Goal: Task Accomplishment & Management: Manage account settings

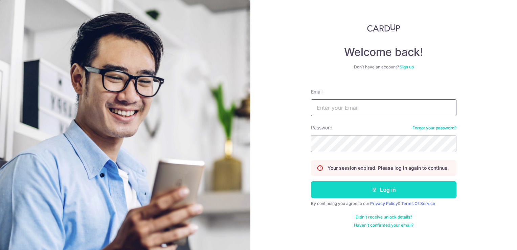
type input "[PERSON_NAME][EMAIL_ADDRESS][DOMAIN_NAME]"
click at [374, 189] on icon "submit" at bounding box center [374, 189] width 5 height 5
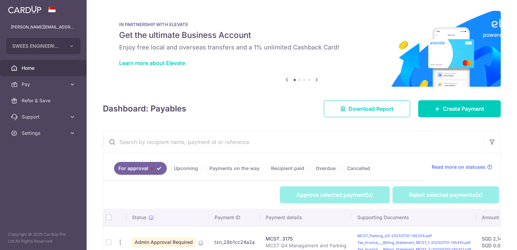
scroll to position [43, 0]
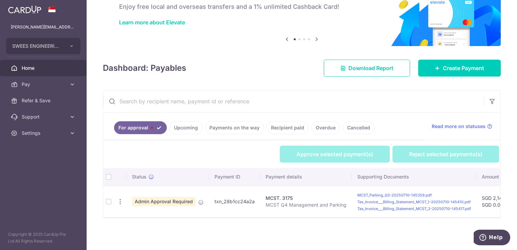
click at [108, 196] on td at bounding box center [108, 201] width 11 height 31
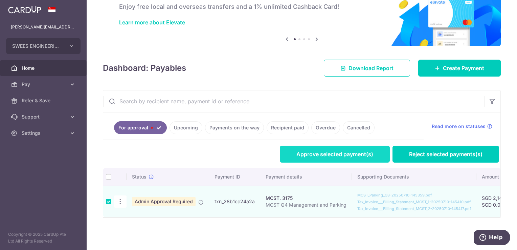
click at [349, 152] on link "Approve selected payment(s)" at bounding box center [335, 154] width 110 height 17
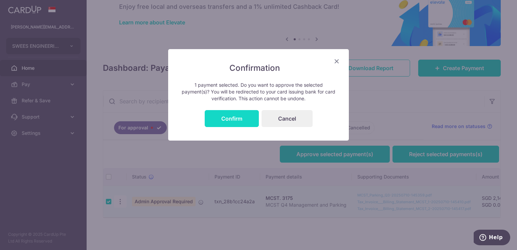
click at [226, 112] on button "Confirm" at bounding box center [232, 118] width 54 height 17
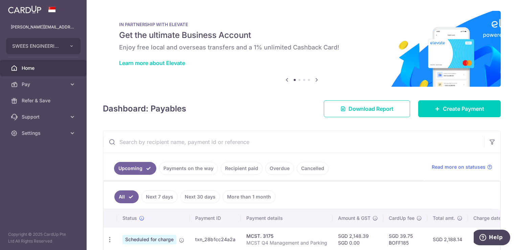
scroll to position [37, 0]
